Goal: Information Seeking & Learning: Check status

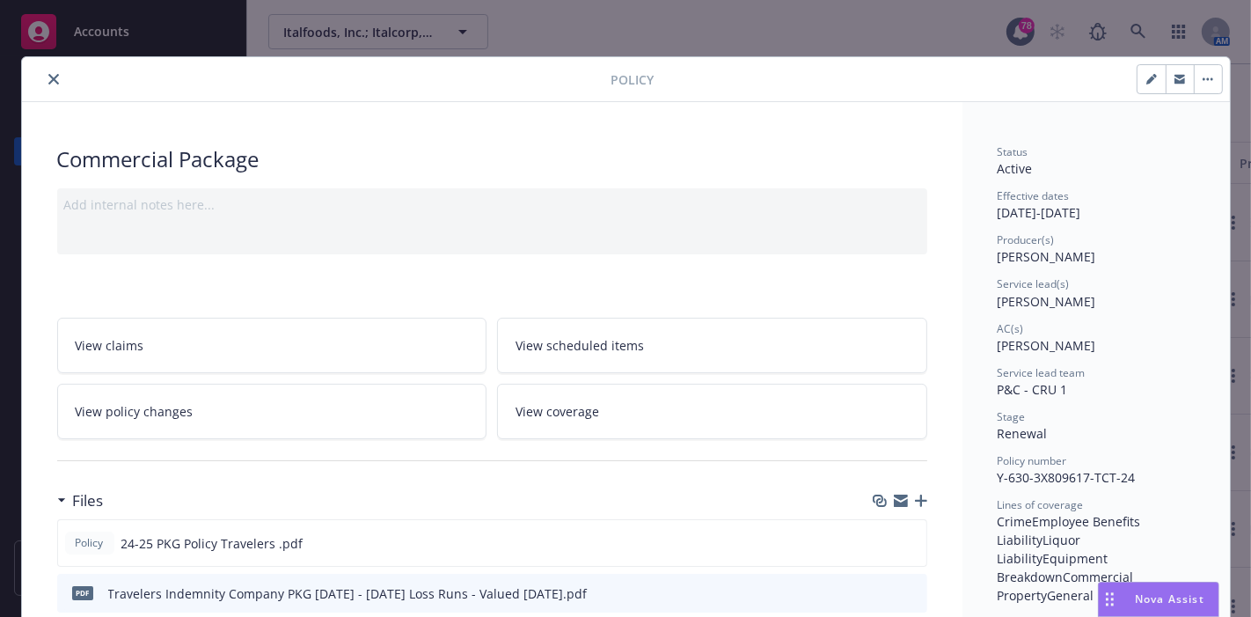
scroll to position [52, 0]
